Goal: Task Accomplishment & Management: Manage account settings

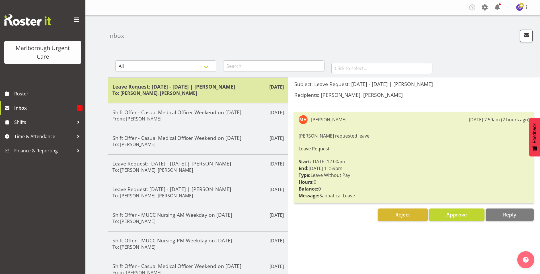
click at [150, 91] on h6 "To: Shivana Ram, Amber Venning-Slater" at bounding box center [154, 93] width 85 height 6
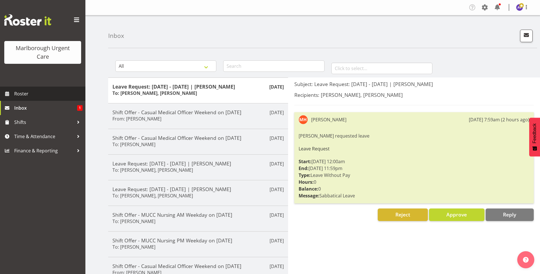
click at [18, 94] on span "Roster" at bounding box center [48, 93] width 68 height 9
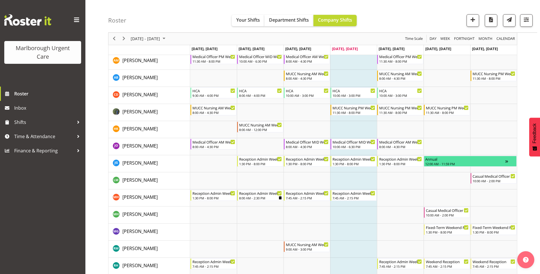
scroll to position [60, 0]
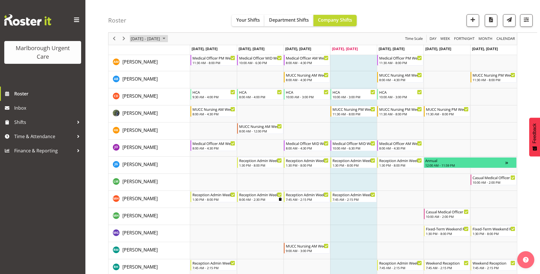
click at [152, 41] on span "[DATE] - [DATE]" at bounding box center [145, 38] width 30 height 7
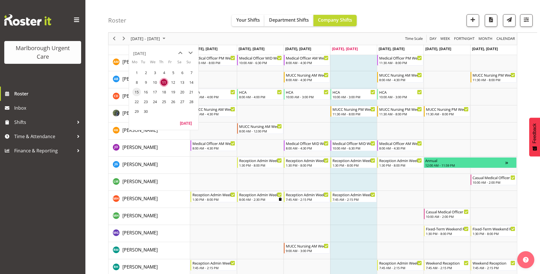
click at [138, 89] on span "15" at bounding box center [136, 92] width 9 height 9
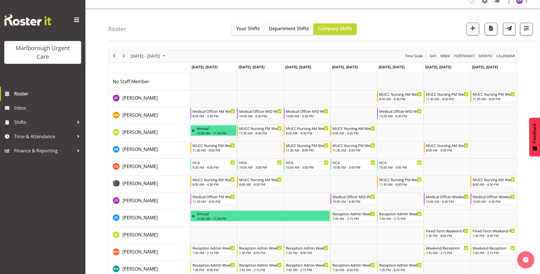
scroll to position [6, 0]
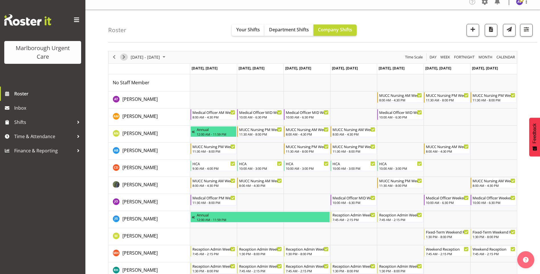
click at [126, 55] on span "Next" at bounding box center [123, 57] width 7 height 7
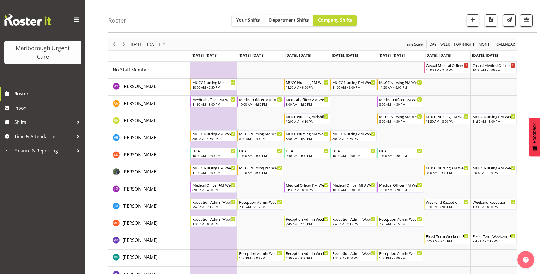
scroll to position [12, 0]
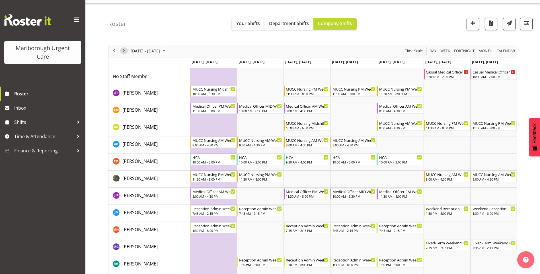
click at [123, 53] on span "Next" at bounding box center [123, 50] width 7 height 7
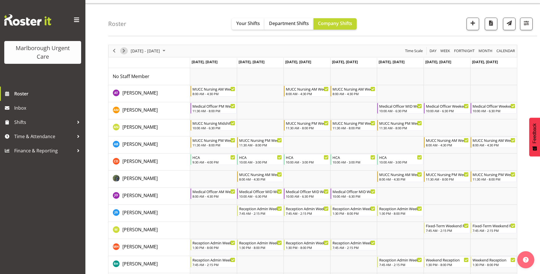
click at [124, 50] on span "Next" at bounding box center [123, 50] width 7 height 7
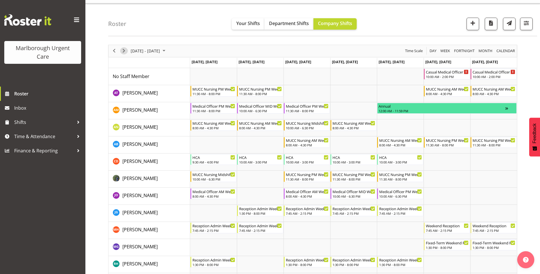
click at [124, 50] on span "Next" at bounding box center [123, 50] width 7 height 7
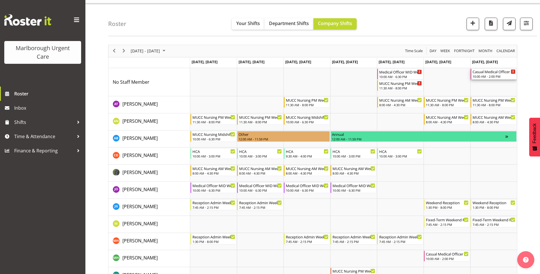
click at [488, 73] on div "Casual Medical Officer Weekend" at bounding box center [493, 72] width 43 height 6
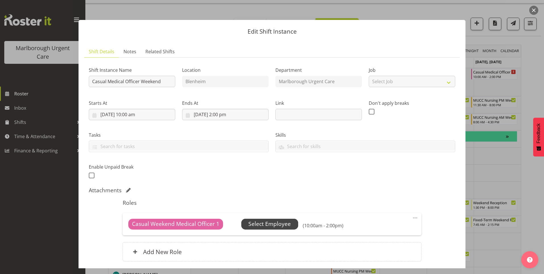
click at [270, 228] on span "Select Employee" at bounding box center [269, 224] width 42 height 8
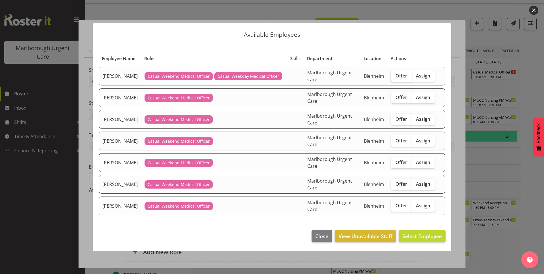
click at [398, 75] on span "Offer" at bounding box center [402, 76] width 12 height 6
click at [395, 75] on input "Offer" at bounding box center [393, 76] width 4 height 4
checkbox input "true"
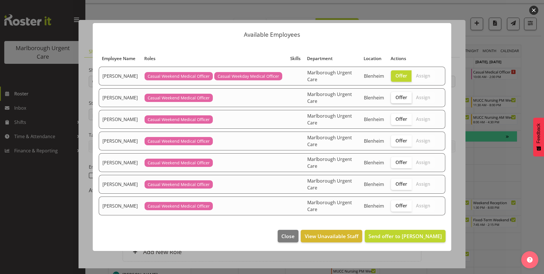
click at [401, 98] on span "Offer" at bounding box center [402, 97] width 12 height 6
click at [395, 98] on input "Offer" at bounding box center [393, 97] width 4 height 4
checkbox input "true"
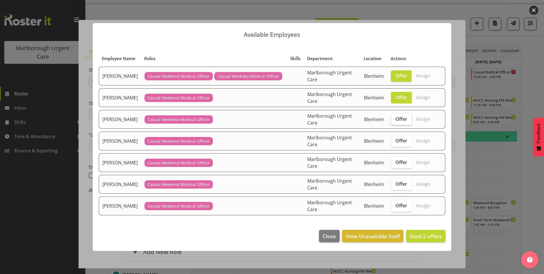
click at [402, 117] on span "Offer" at bounding box center [402, 119] width 12 height 6
click at [395, 117] on input "Offer" at bounding box center [393, 119] width 4 height 4
checkbox input "true"
click at [398, 186] on span "Offer" at bounding box center [402, 184] width 12 height 6
click at [395, 186] on input "Offer" at bounding box center [393, 184] width 4 height 4
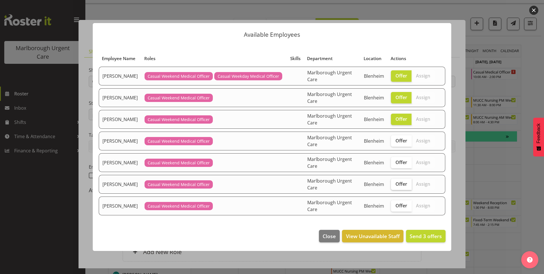
checkbox input "true"
click at [399, 207] on span "Offer" at bounding box center [402, 206] width 12 height 6
click at [395, 207] on input "Offer" at bounding box center [393, 205] width 4 height 4
checkbox input "true"
click at [427, 237] on span "Send 5 offers" at bounding box center [426, 236] width 32 height 7
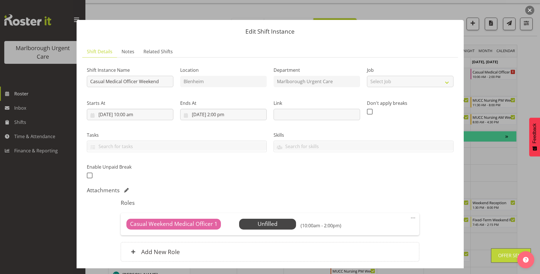
scroll to position [44, 0]
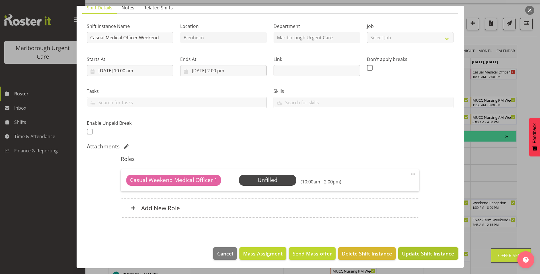
click at [429, 249] on button "Update Shift Instance" at bounding box center [427, 253] width 59 height 13
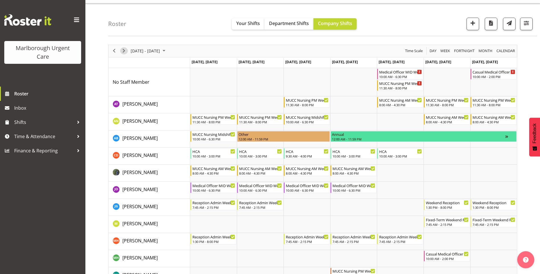
click at [122, 47] on span "Next" at bounding box center [123, 50] width 7 height 7
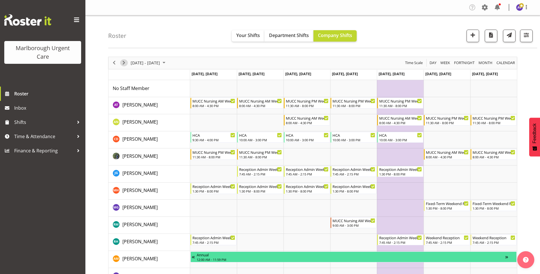
click at [124, 61] on span "Next" at bounding box center [123, 62] width 7 height 7
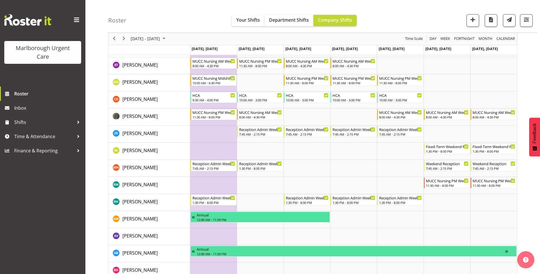
scroll to position [42, 0]
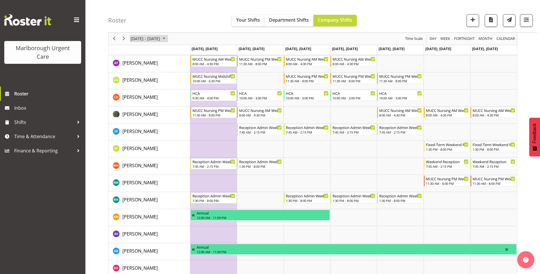
click at [137, 41] on span "Oct 27 - Nov 02, 2025" at bounding box center [145, 38] width 30 height 7
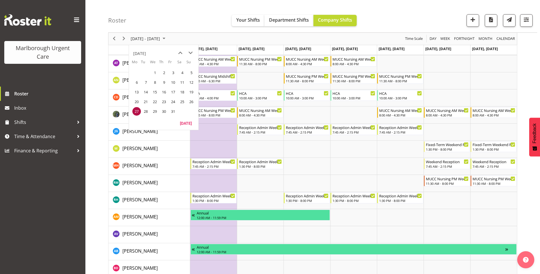
click at [146, 52] on div "October 2025" at bounding box center [139, 53] width 13 height 11
click at [139, 105] on span "Sep" at bounding box center [139, 102] width 13 height 13
click at [164, 82] on span "11" at bounding box center [164, 82] width 9 height 9
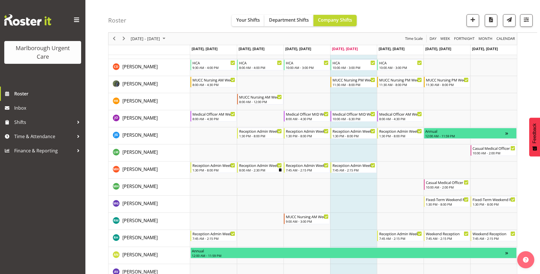
scroll to position [90, 0]
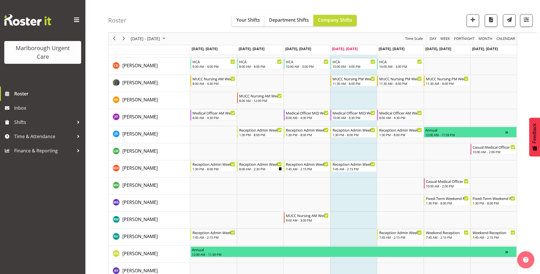
click at [89, 204] on div "Roster Your Shifts Department Shifts Company Shifts All Locations Clear Blenhei…" at bounding box center [312, 207] width 454 height 564
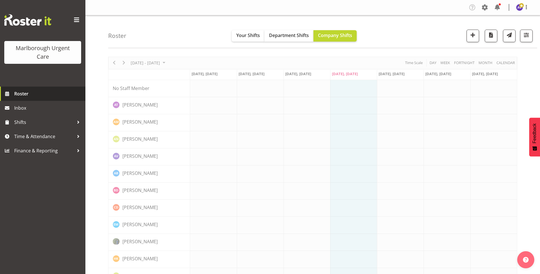
click at [25, 92] on span "Roster" at bounding box center [48, 93] width 68 height 9
